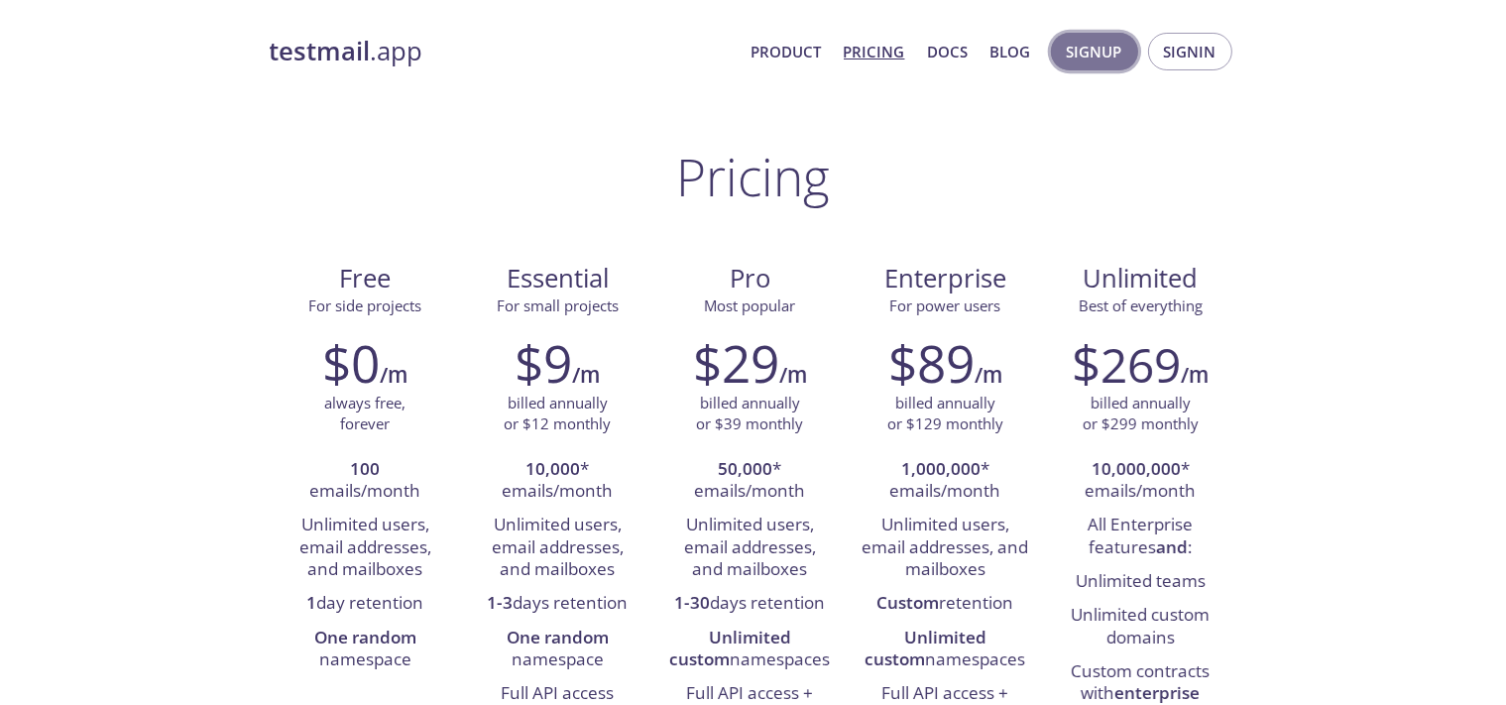
click at [1090, 62] on span "Signup" at bounding box center [1095, 52] width 56 height 26
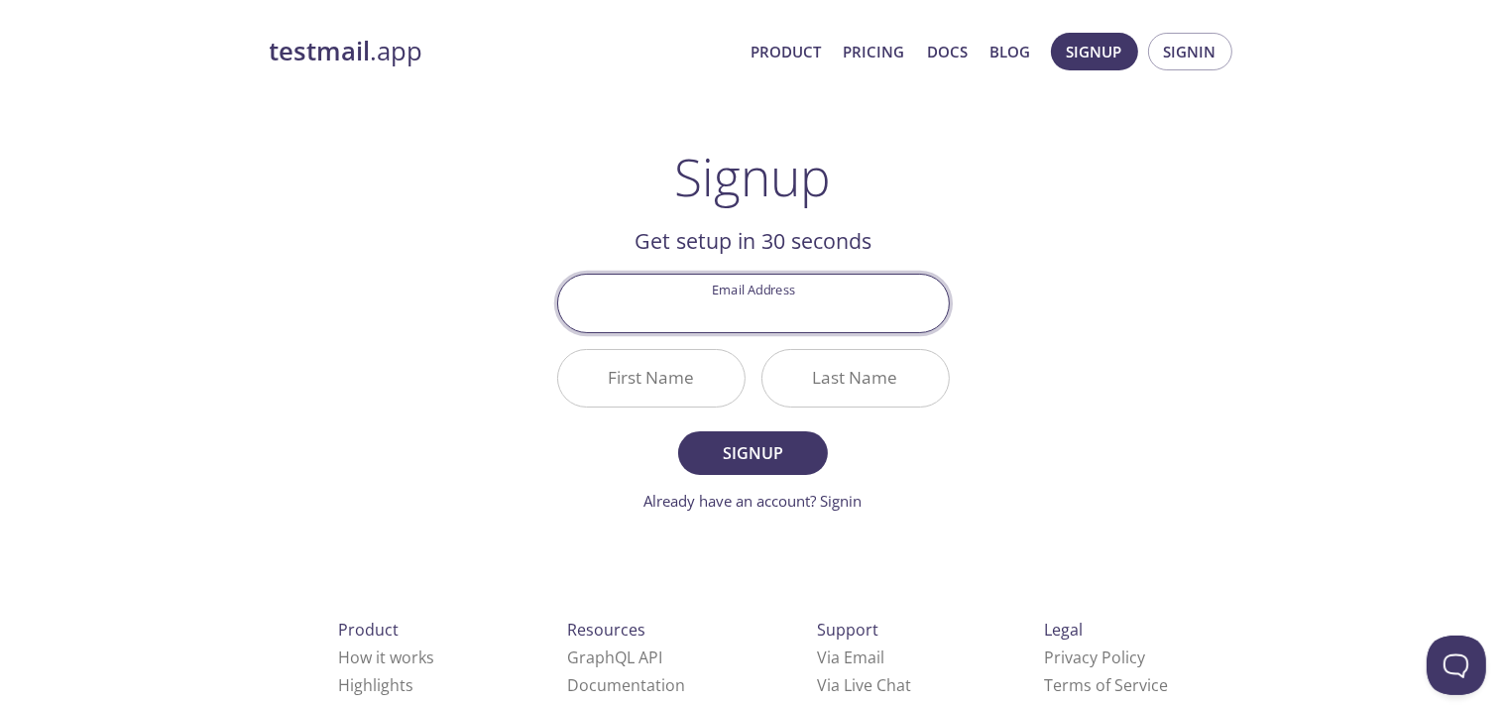
paste input "[EMAIL_ADDRESS][DOMAIN_NAME]"
type input "[EMAIL_ADDRESS][DOMAIN_NAME]"
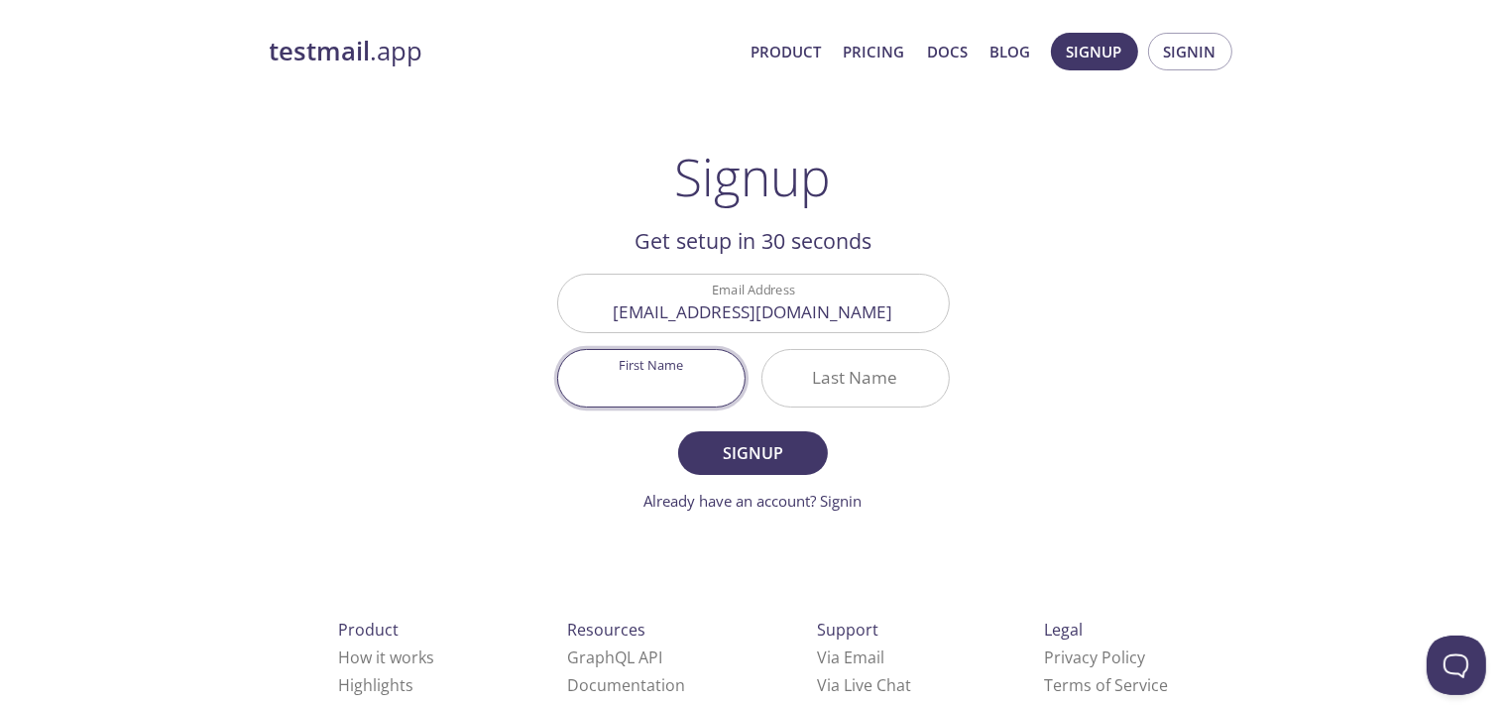
click at [645, 387] on input "First Name" at bounding box center [651, 378] width 186 height 57
paste input "[EMAIL_ADDRESS][DOMAIN_NAME]"
drag, startPoint x: 588, startPoint y: 385, endPoint x: 1014, endPoint y: 407, distance: 426.0
click at [745, 407] on input "[EMAIL_ADDRESS][DOMAIN_NAME]" at bounding box center [651, 378] width 186 height 57
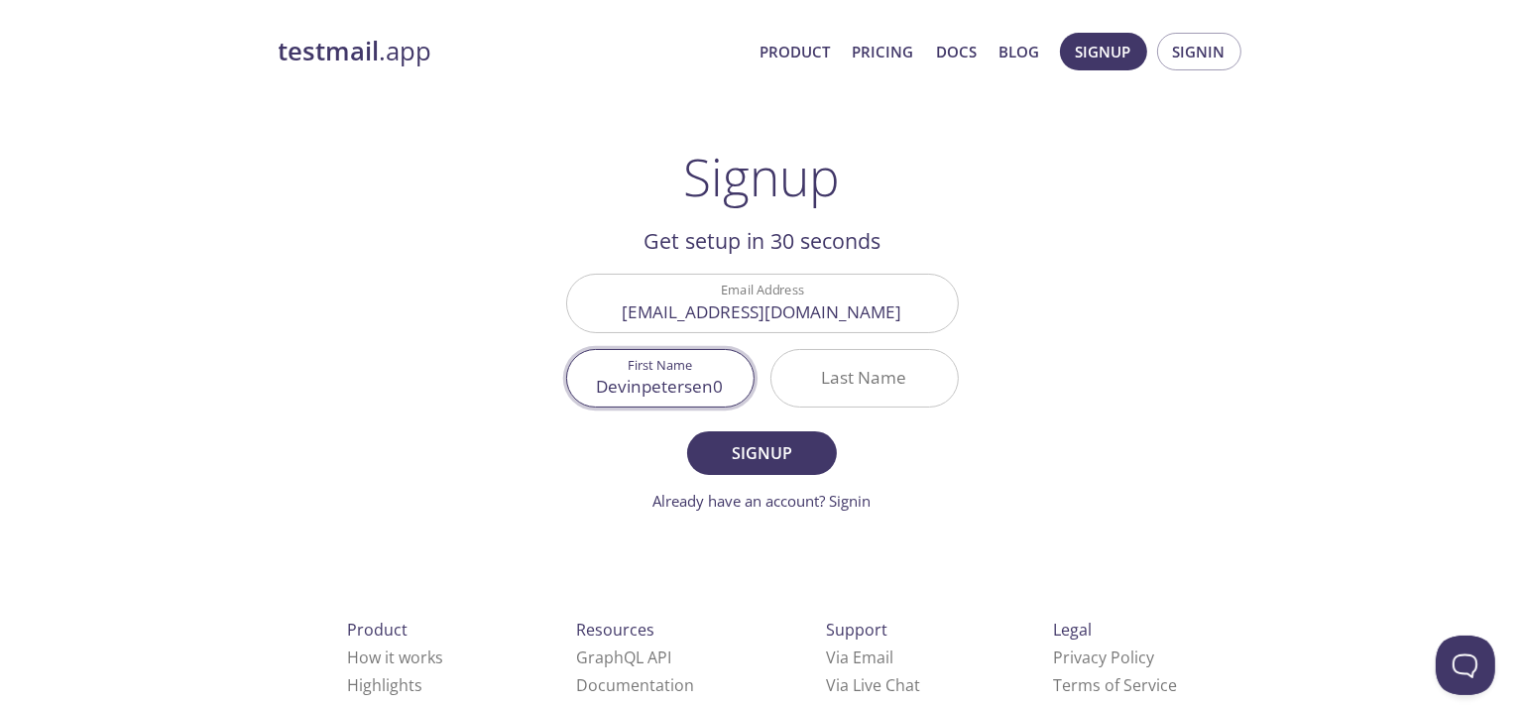
scroll to position [0, 0]
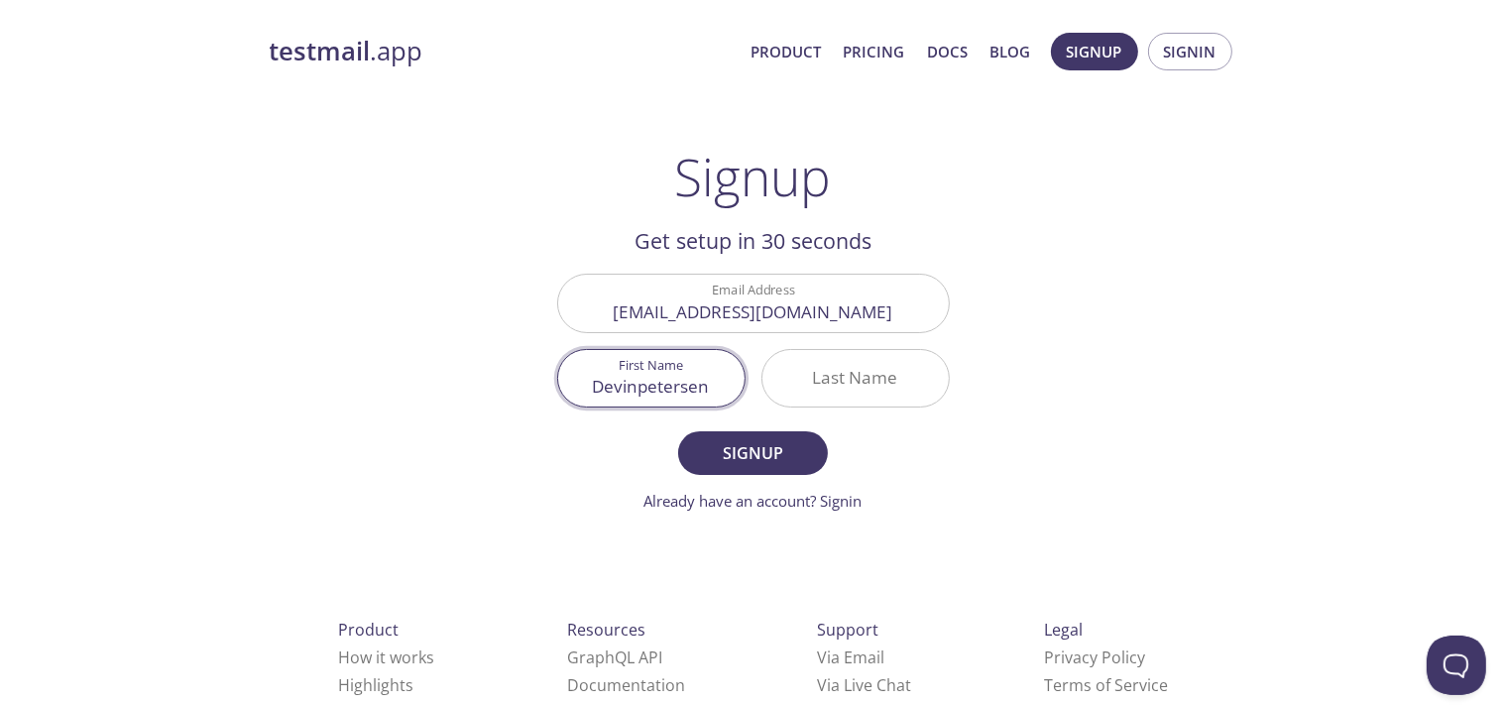
drag, startPoint x: 637, startPoint y: 391, endPoint x: 752, endPoint y: 395, distance: 115.1
click at [745, 395] on input "Devinpetersen" at bounding box center [651, 378] width 186 height 57
type input "Devin"
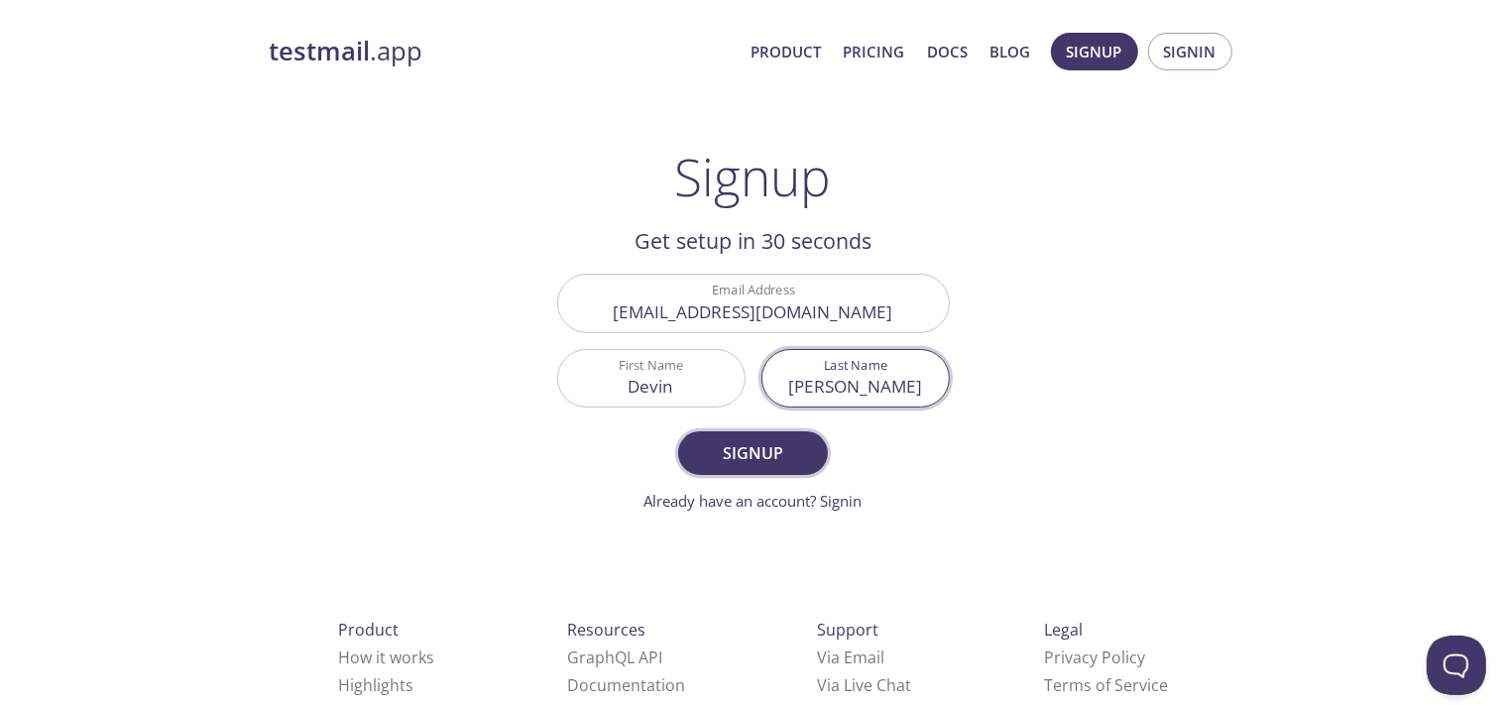
type input "[PERSON_NAME]"
click at [787, 450] on span "Signup" at bounding box center [752, 453] width 105 height 28
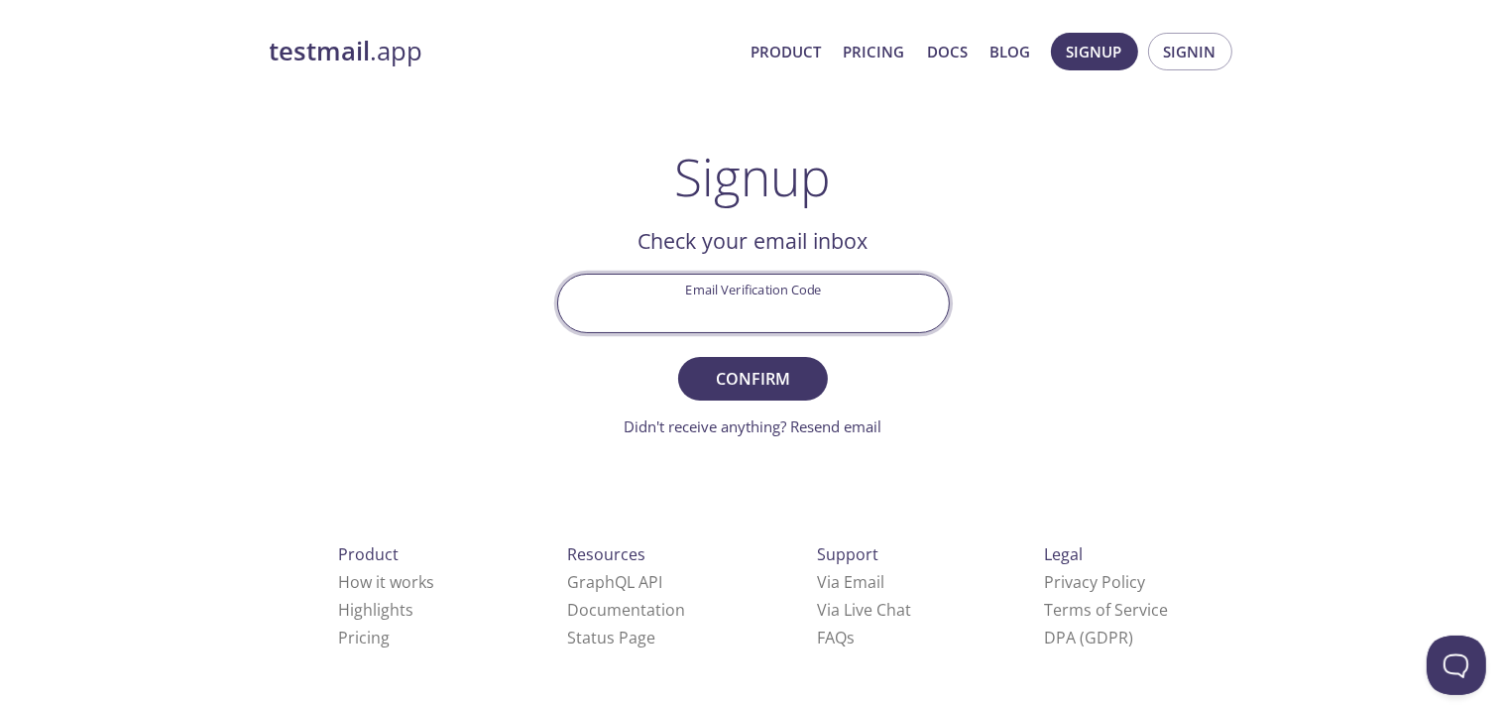
click at [766, 318] on input "Email Verification Code" at bounding box center [753, 303] width 391 height 57
paste input "1MX6A39"
type input "1MX6A39"
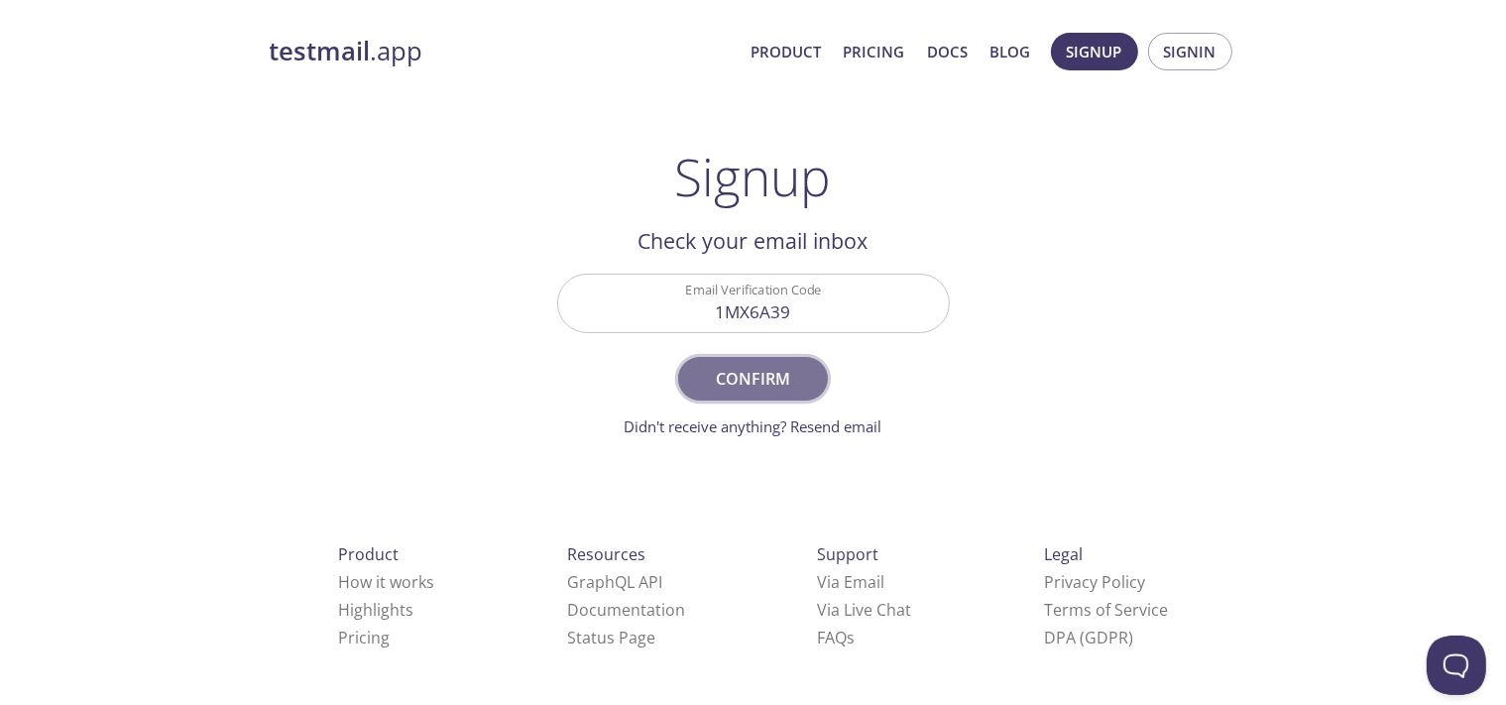
click at [719, 391] on span "Confirm" at bounding box center [752, 379] width 105 height 28
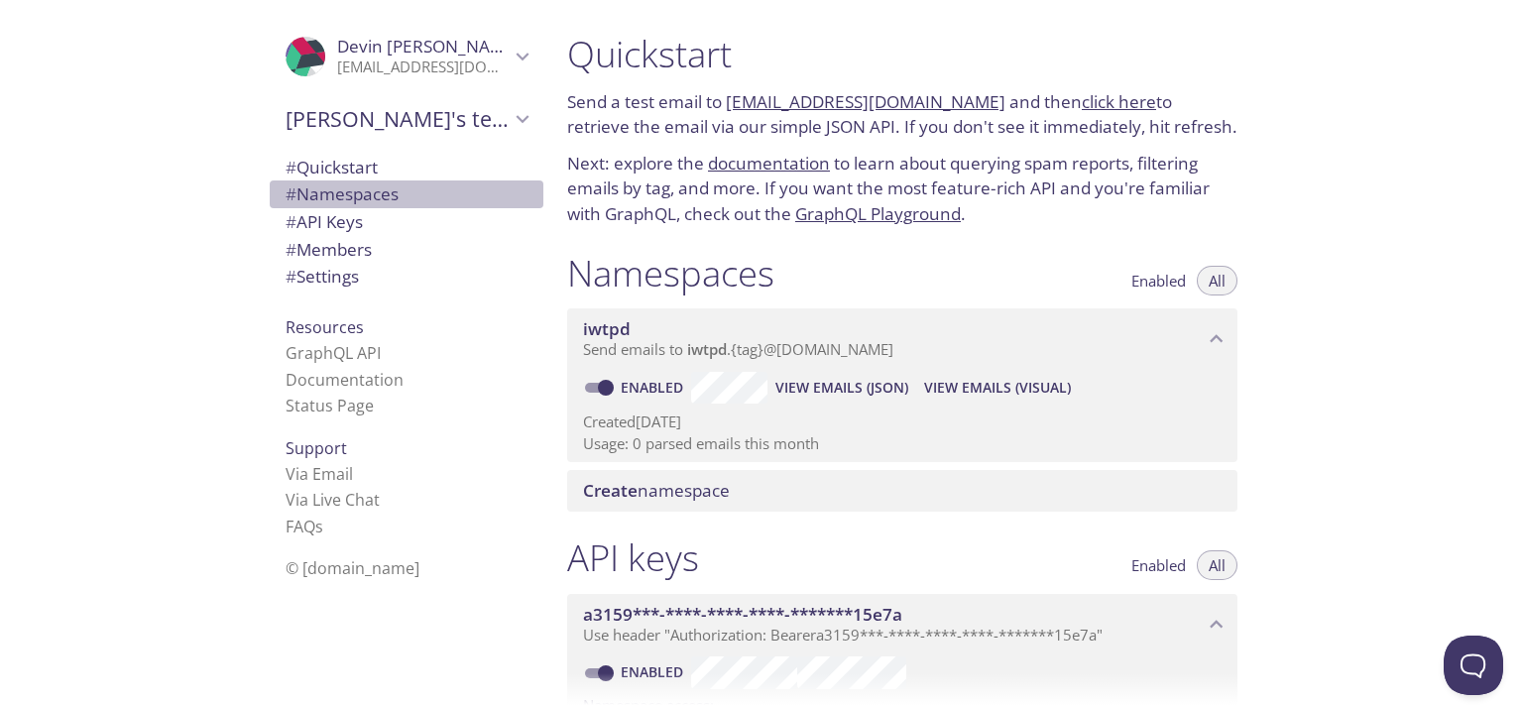
click at [327, 192] on span "# Namespaces" at bounding box center [342, 193] width 113 height 23
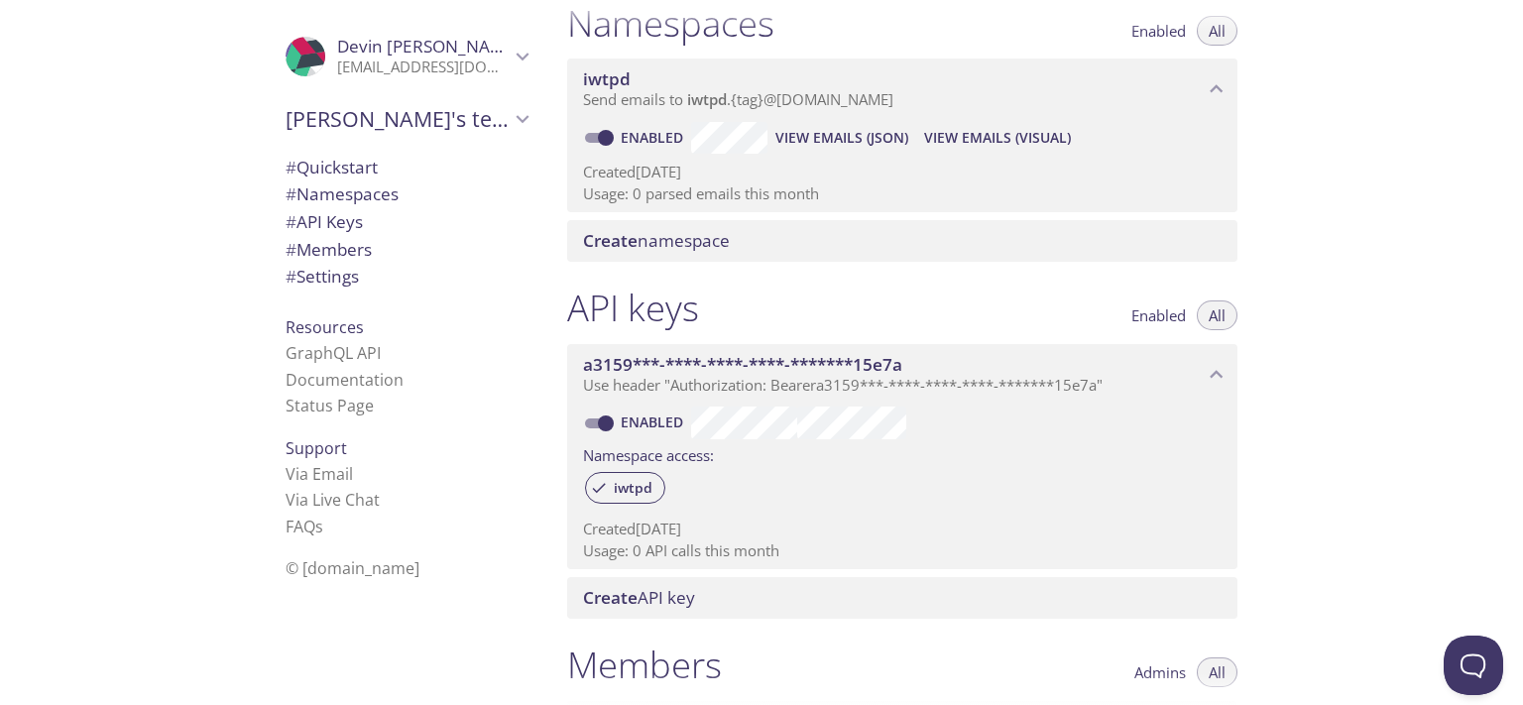
click at [326, 234] on span "# API Keys" at bounding box center [407, 222] width 242 height 26
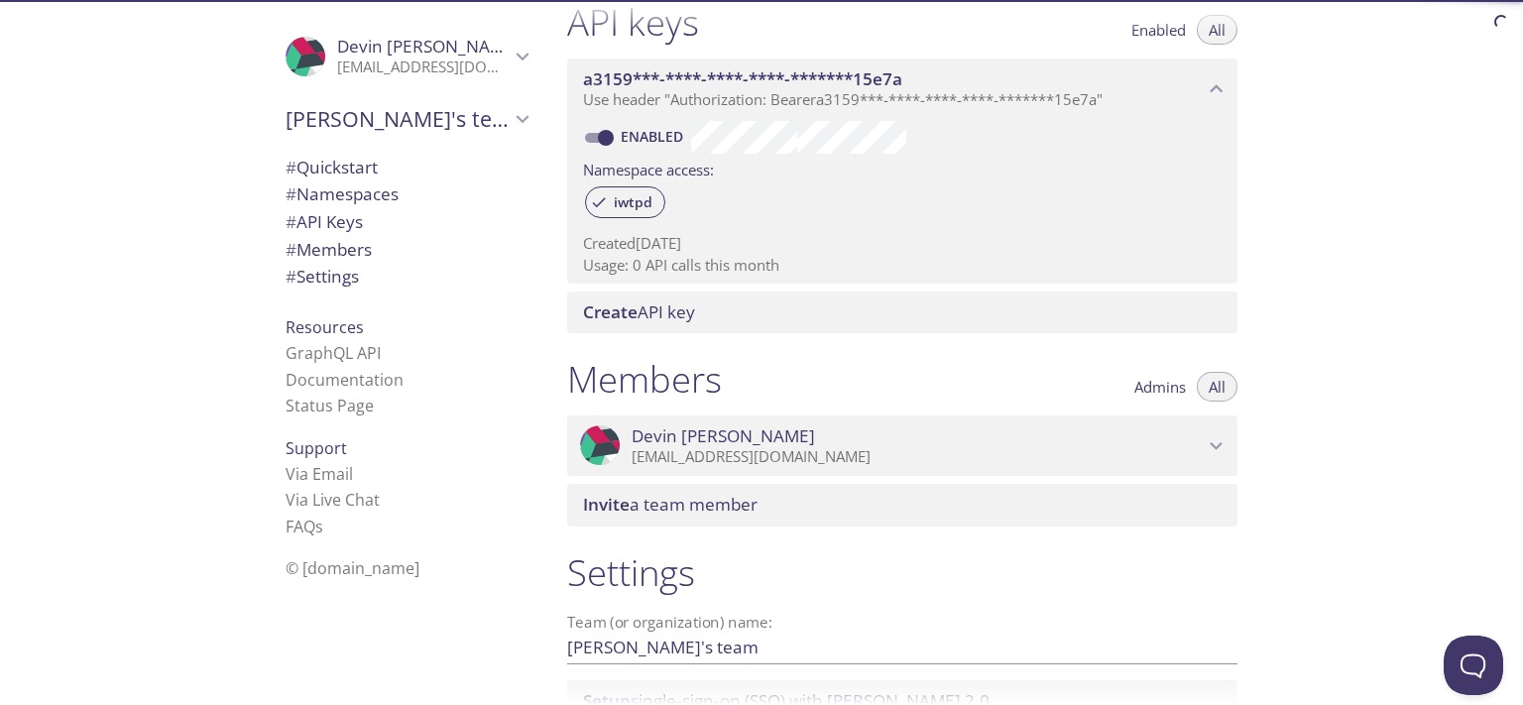
scroll to position [536, 0]
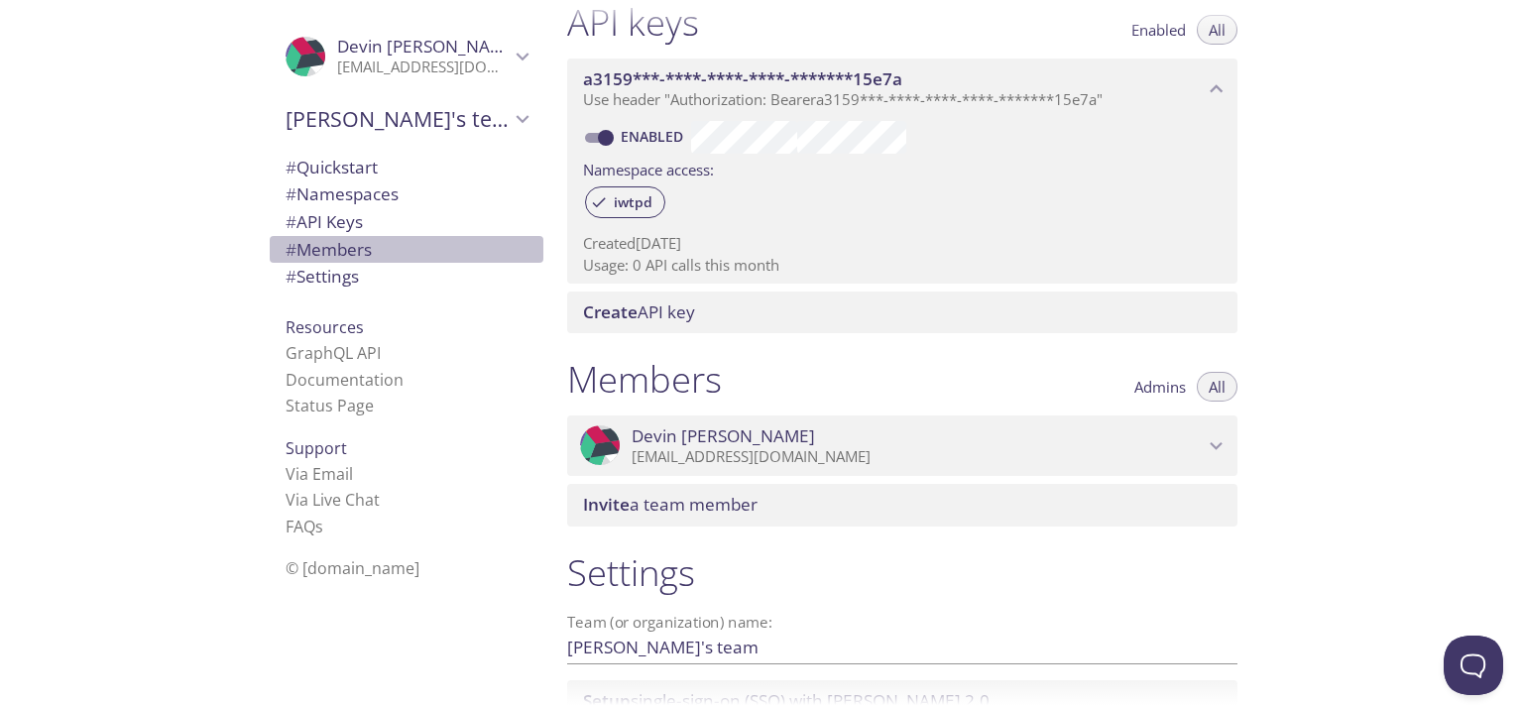
click at [323, 251] on span "# Members" at bounding box center [329, 249] width 86 height 23
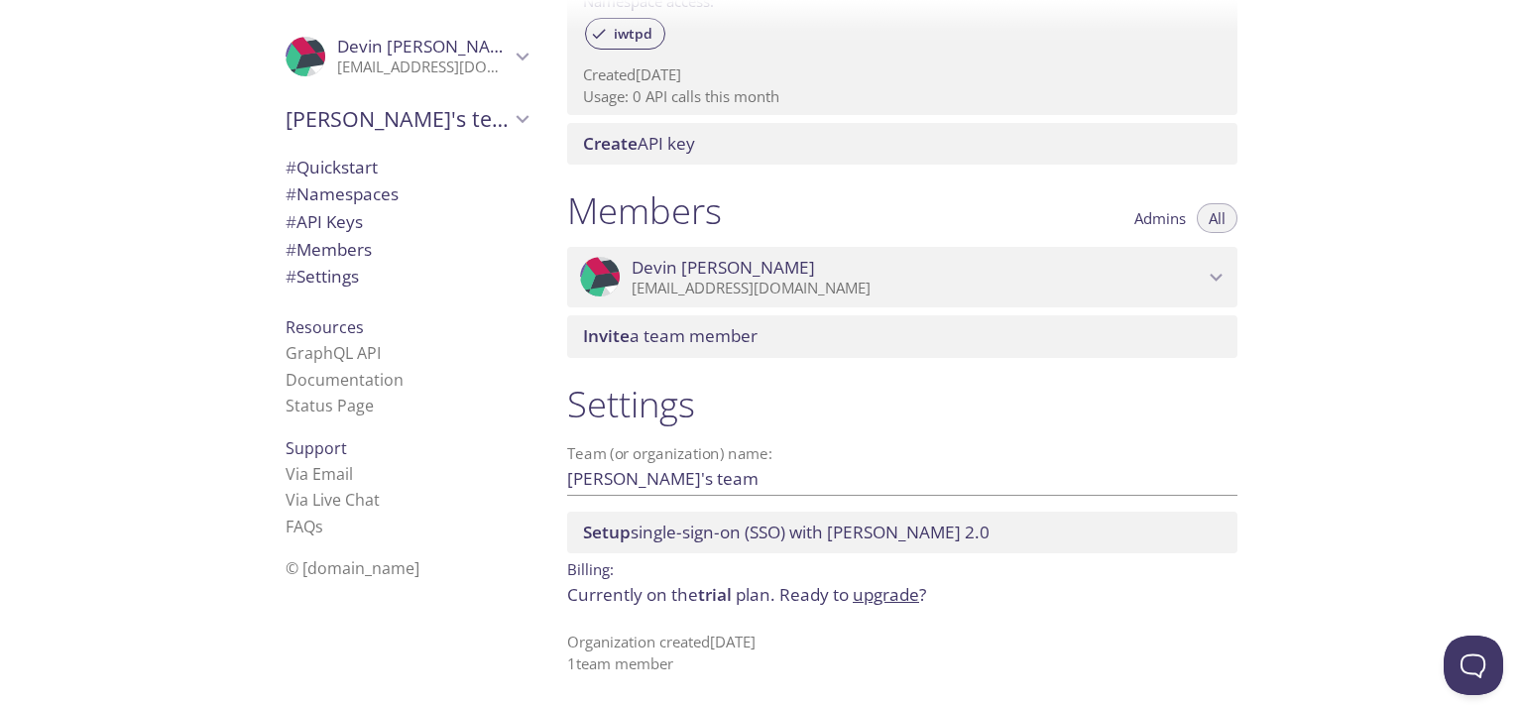
scroll to position [705, 0]
click at [335, 280] on span "# Settings" at bounding box center [322, 276] width 73 height 23
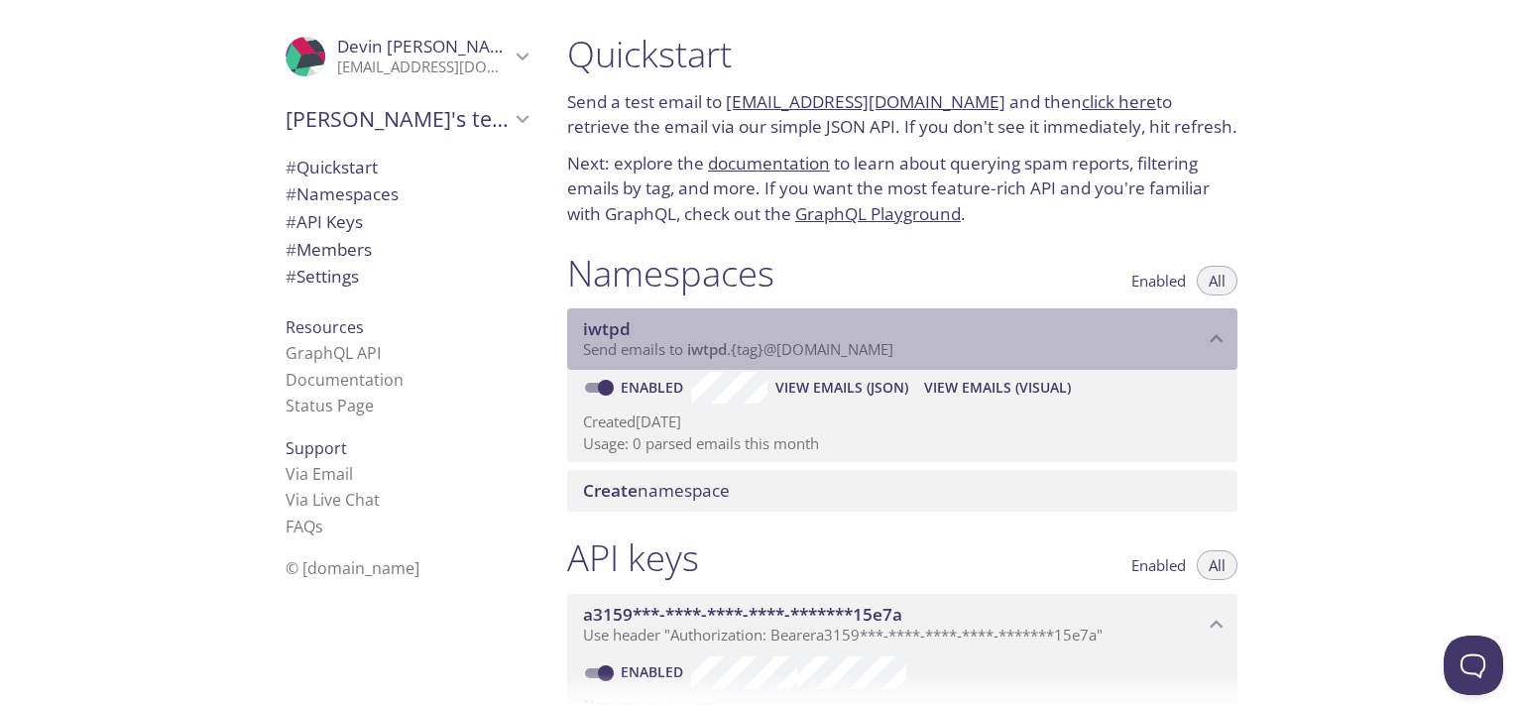
click at [805, 363] on div "iwtpd Send emails to iwtpd . {tag} @[DOMAIN_NAME]" at bounding box center [902, 338] width 670 height 61
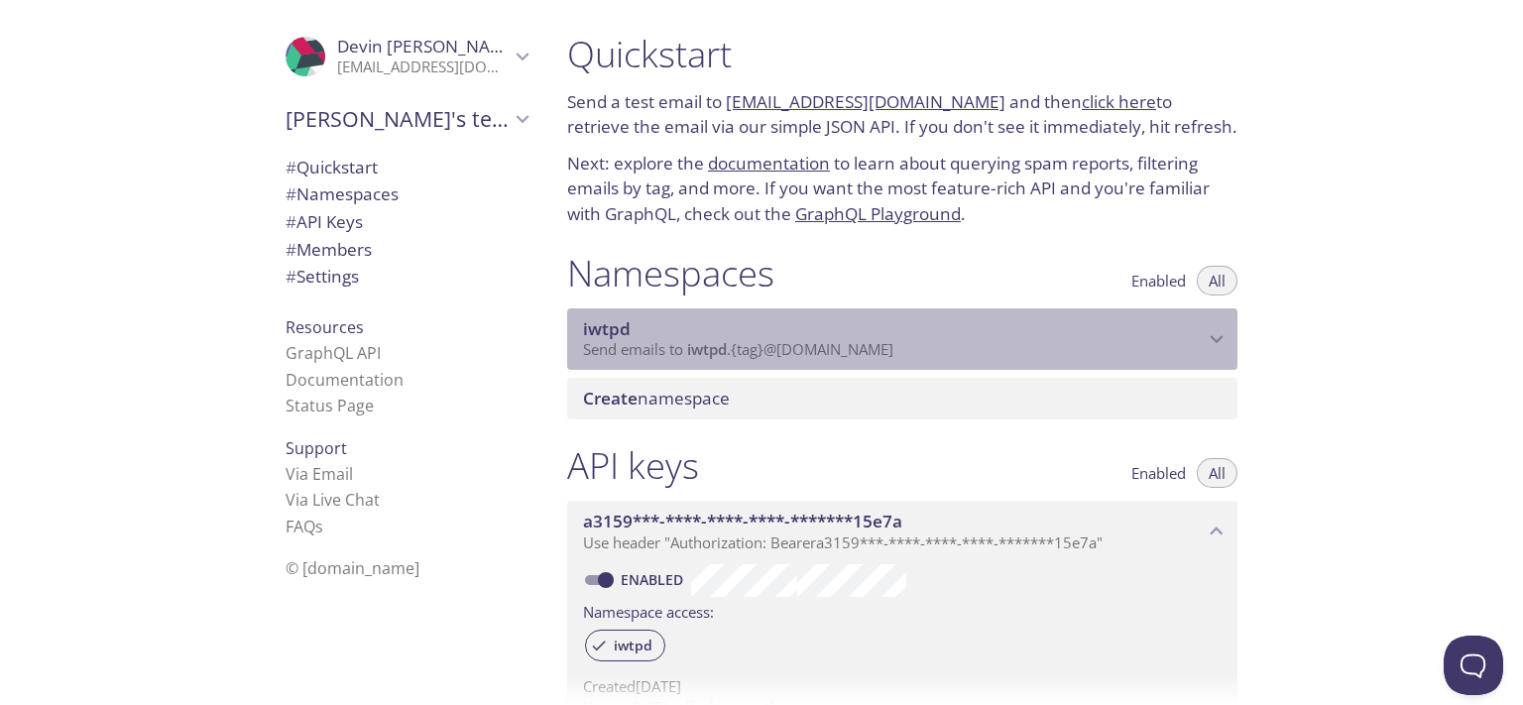
click at [807, 351] on span "Send emails to iwtpd . {tag} @[DOMAIN_NAME]" at bounding box center [738, 349] width 310 height 20
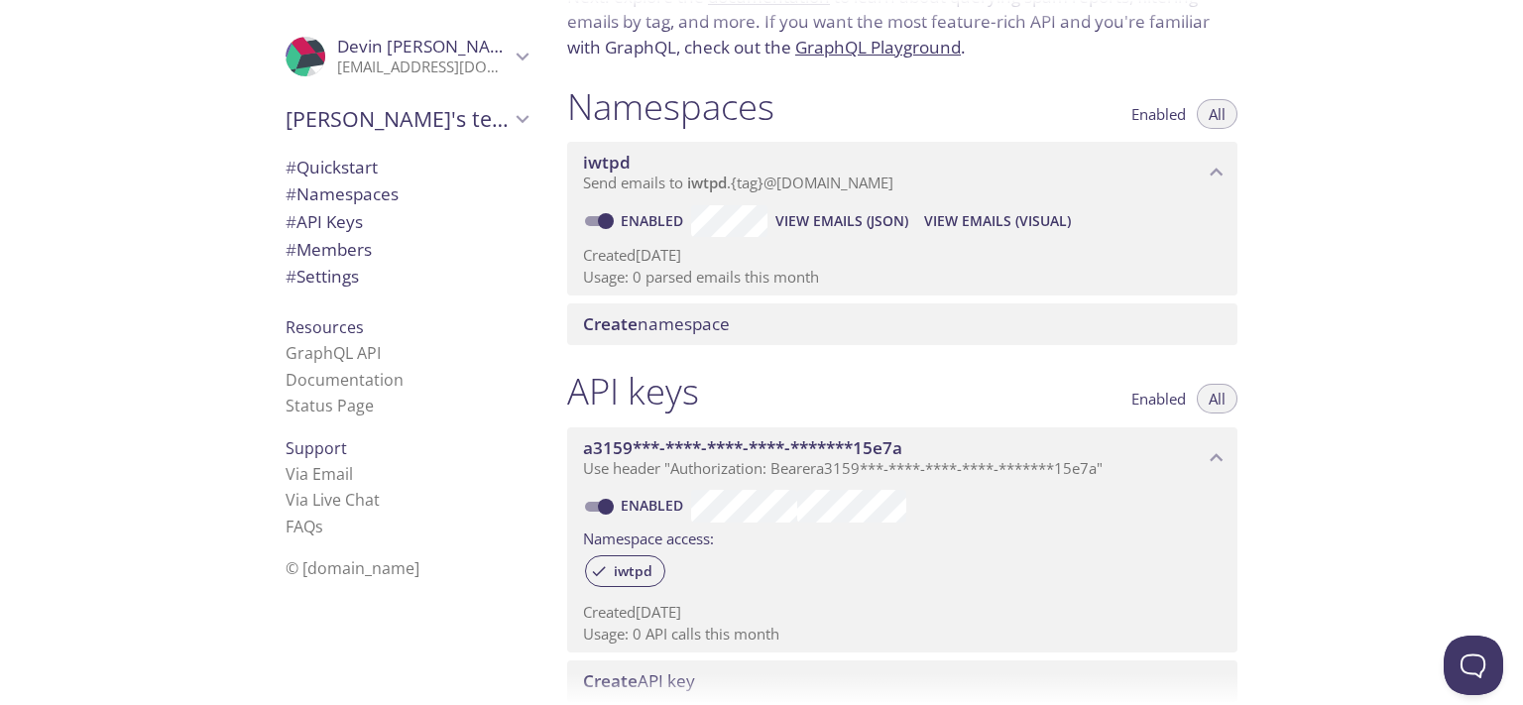
scroll to position [705, 0]
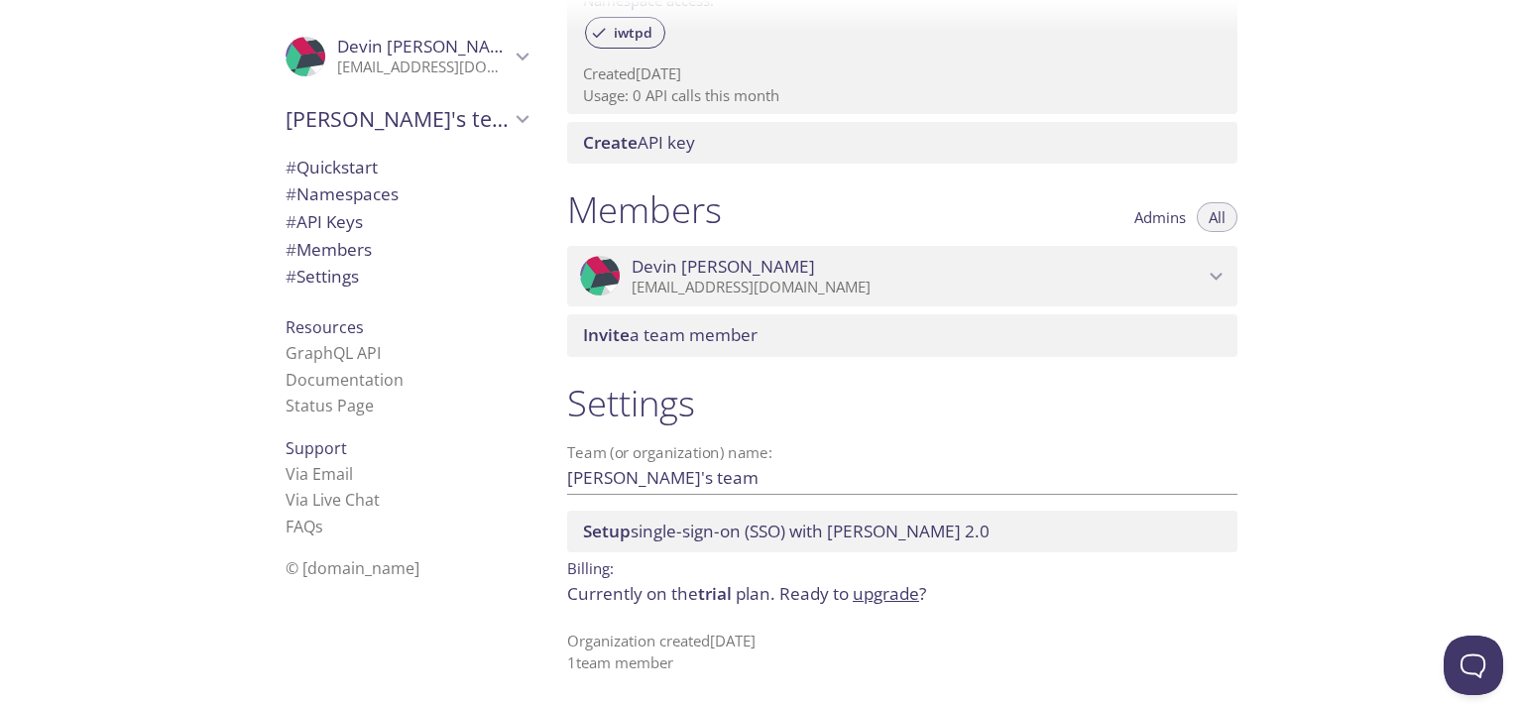
click at [896, 593] on link "upgrade" at bounding box center [886, 593] width 66 height 23
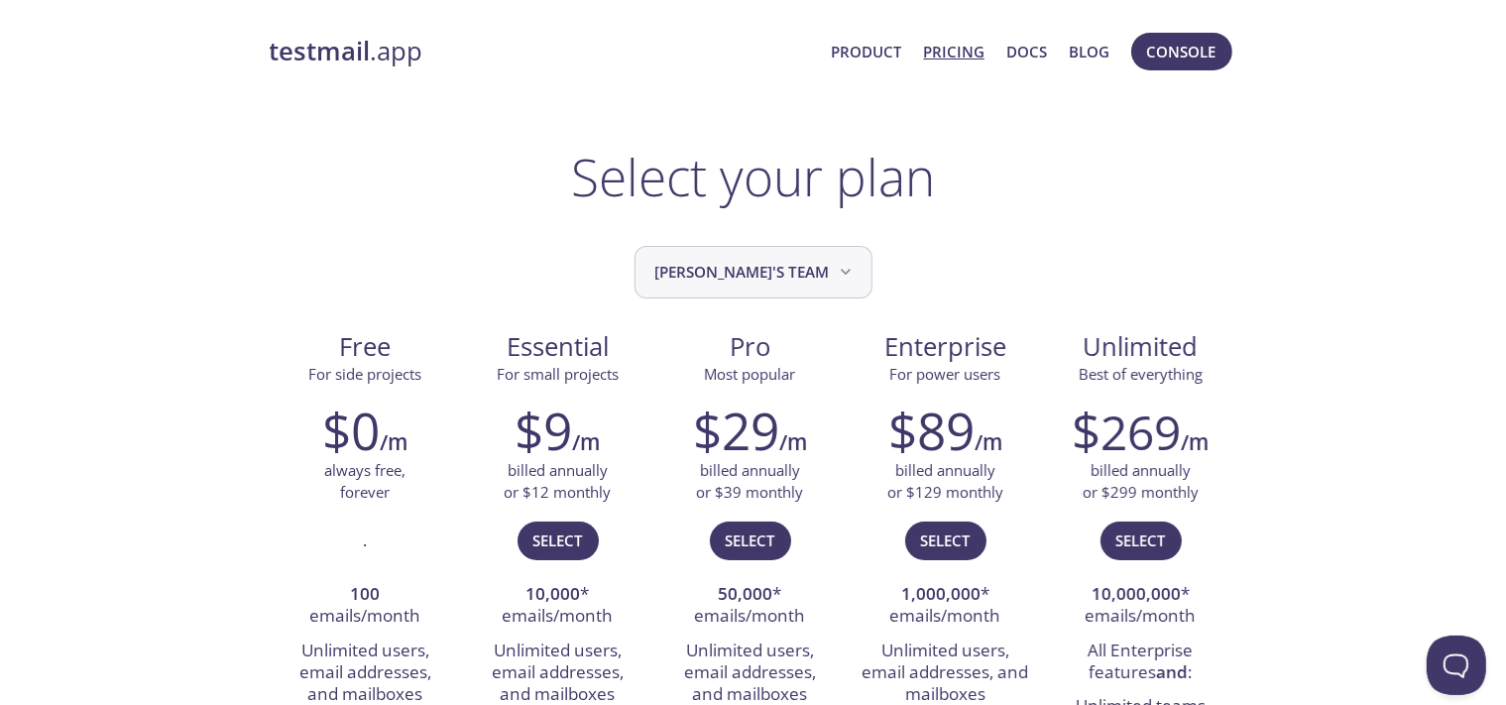
click at [796, 279] on span "[PERSON_NAME]'s team" at bounding box center [756, 272] width 200 height 27
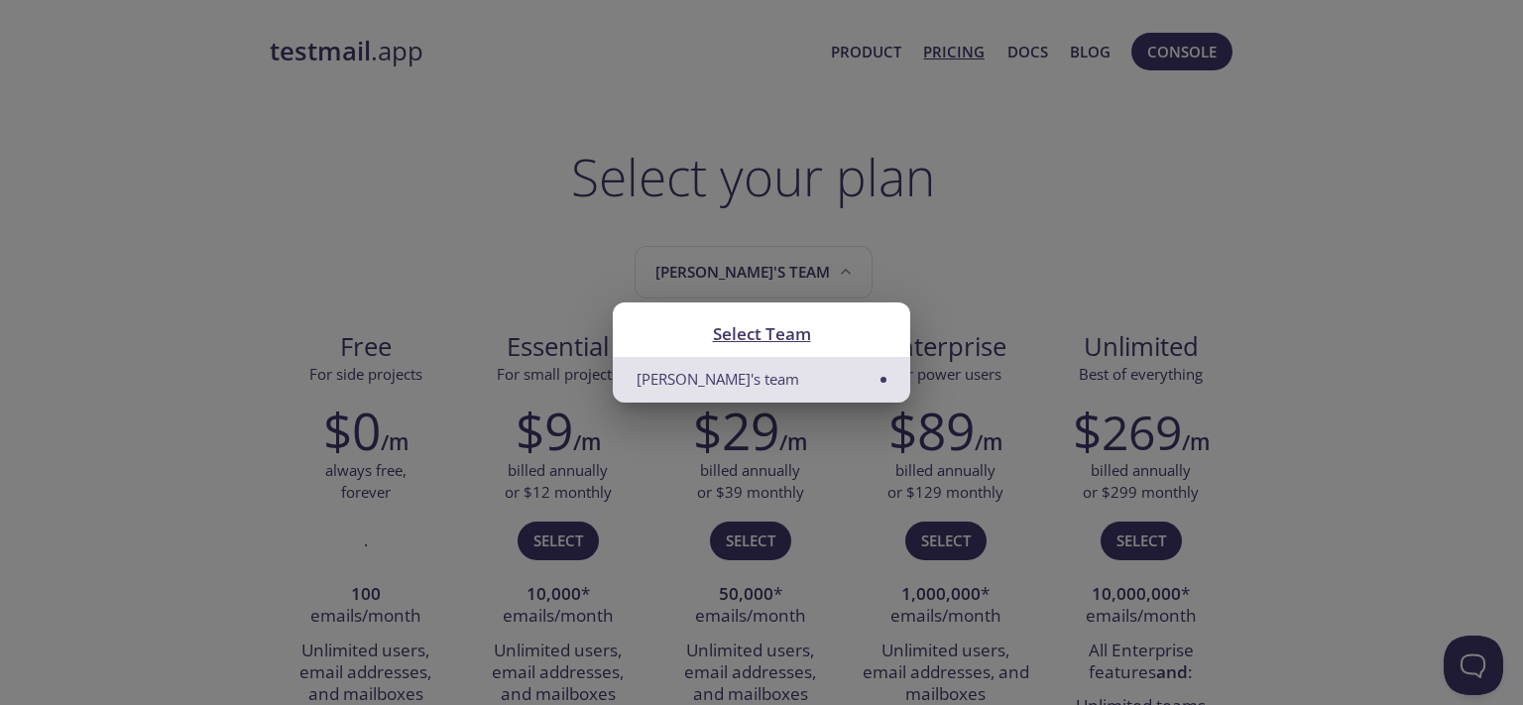
click at [946, 244] on div "Select Team Devin's team" at bounding box center [761, 352] width 1523 height 705
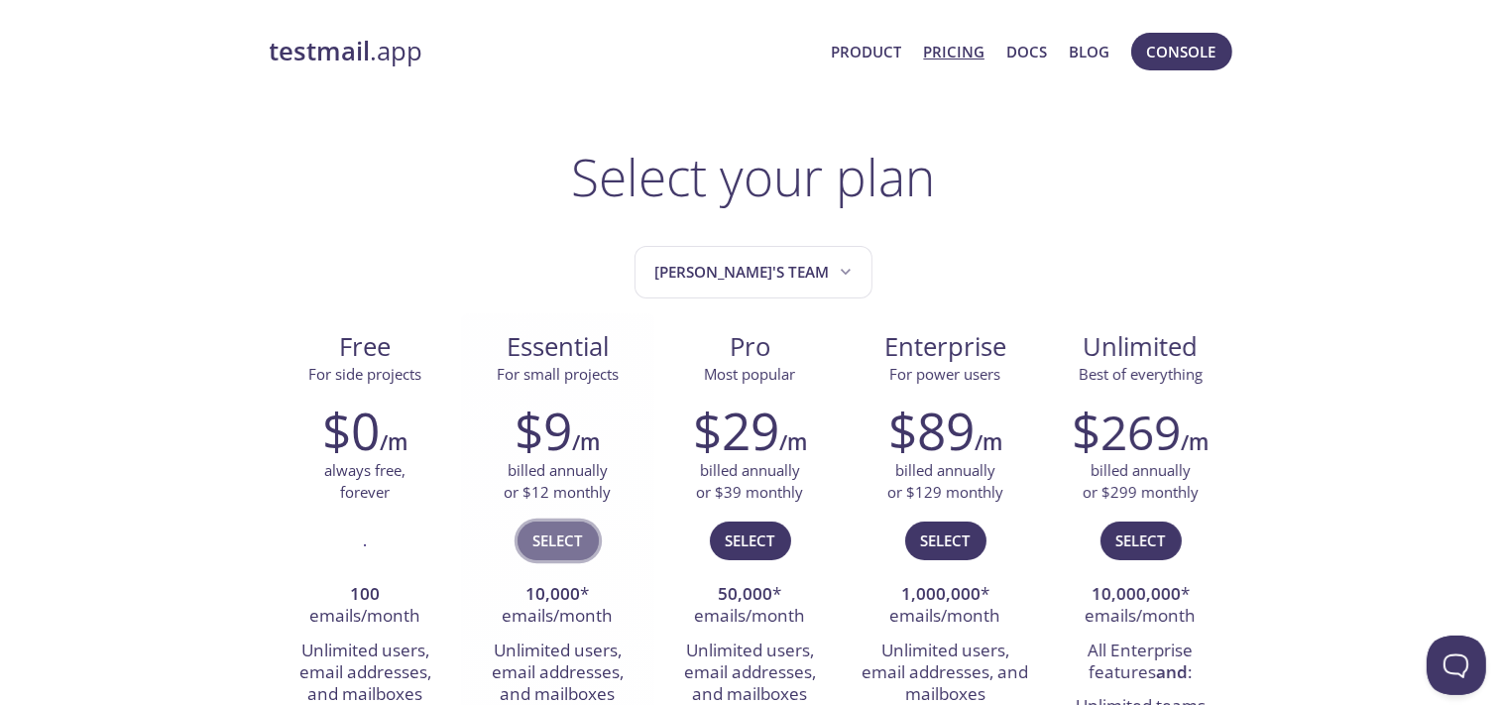
click at [560, 539] on span "Select" at bounding box center [559, 541] width 50 height 26
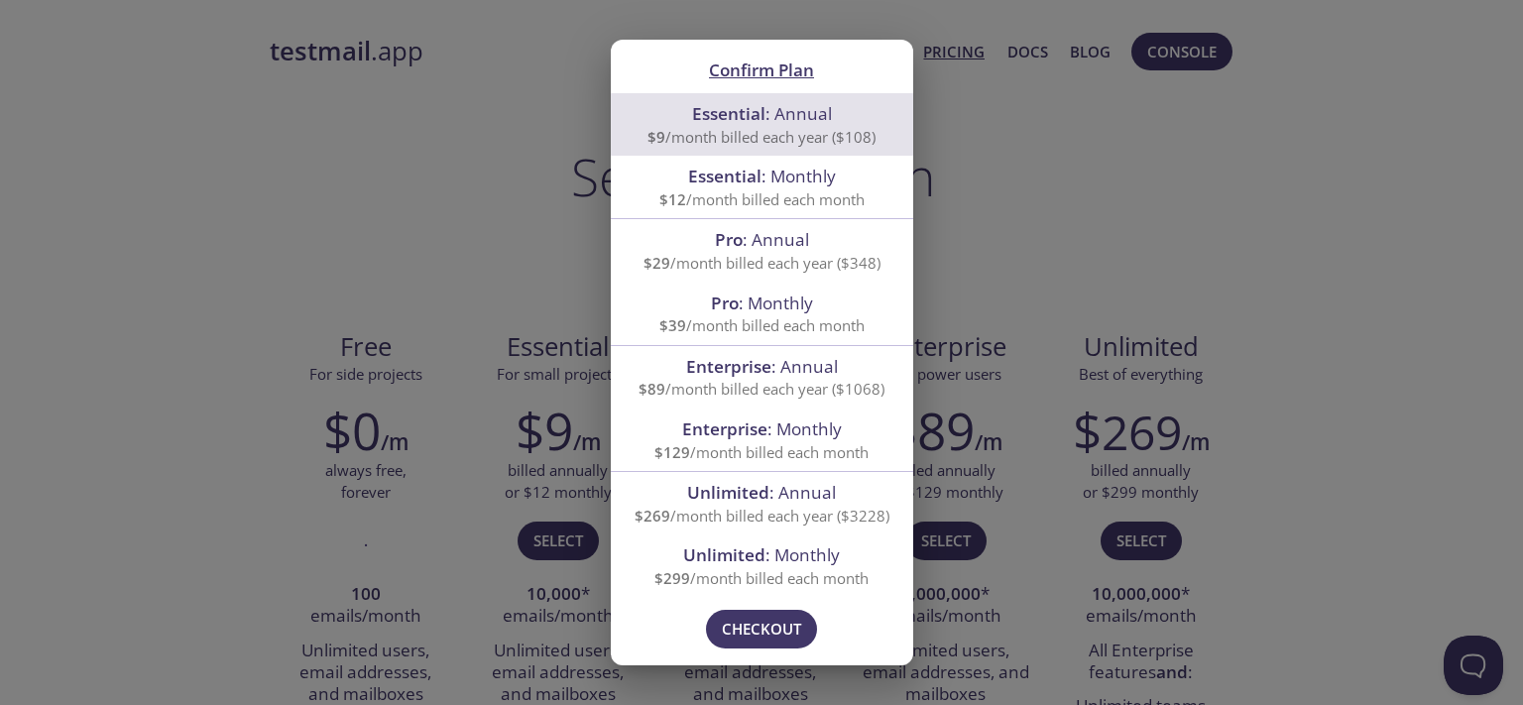
click at [1014, 195] on div "Confirm Plan Essential : Annual $9 /month billed each year ($108) Essential : M…" at bounding box center [761, 352] width 1523 height 705
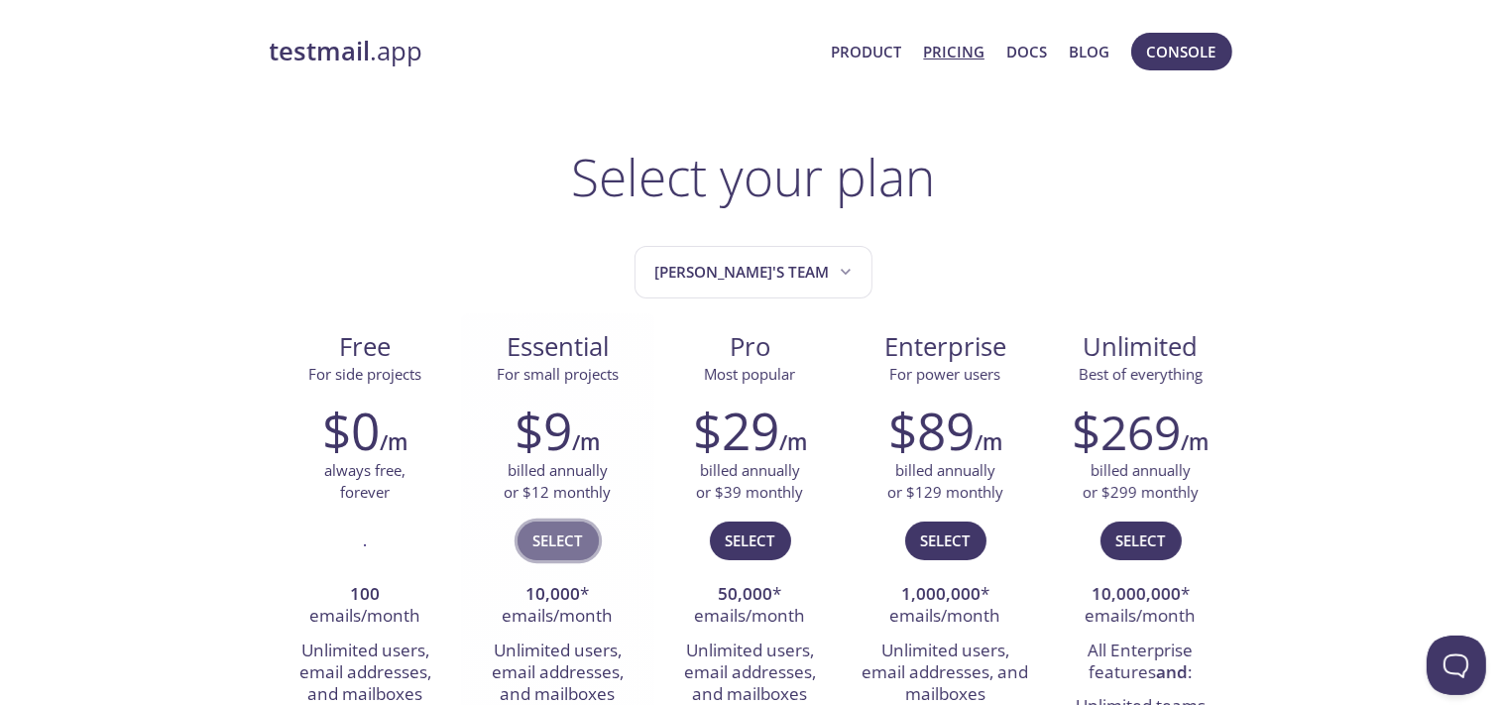
click at [558, 539] on span "Select" at bounding box center [559, 541] width 50 height 26
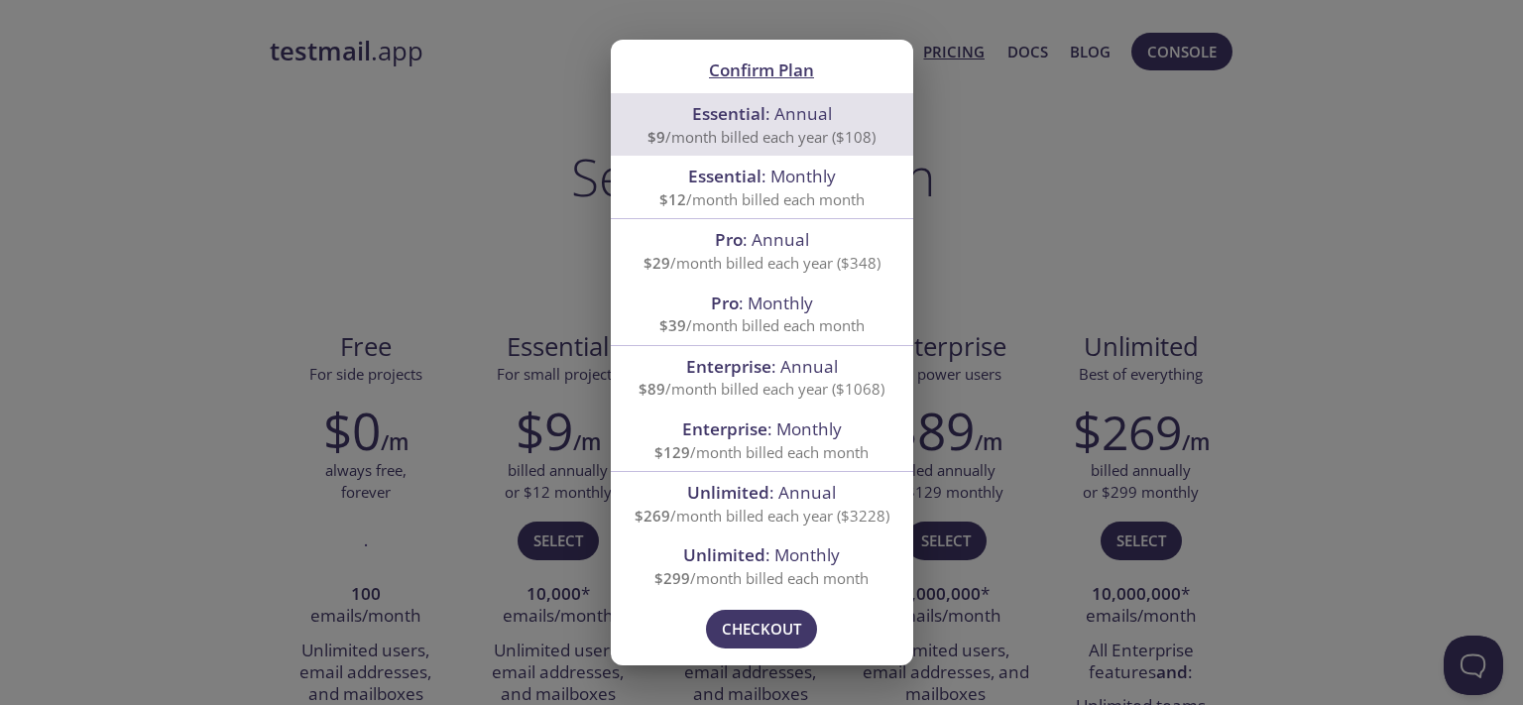
click at [756, 188] on span "Essential : Monthly" at bounding box center [762, 177] width 255 height 26
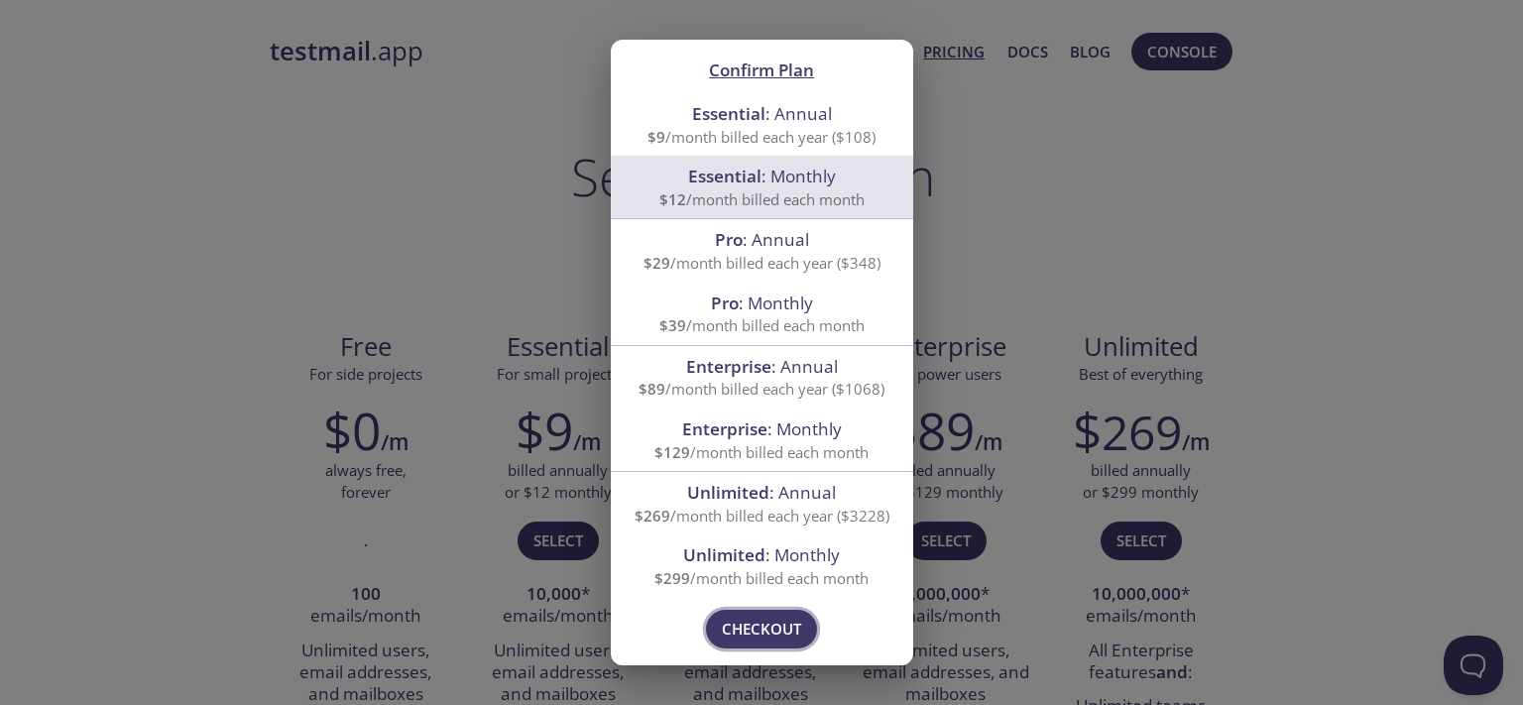
click at [763, 637] on span "Checkout" at bounding box center [761, 629] width 79 height 26
